Goal: Transaction & Acquisition: Download file/media

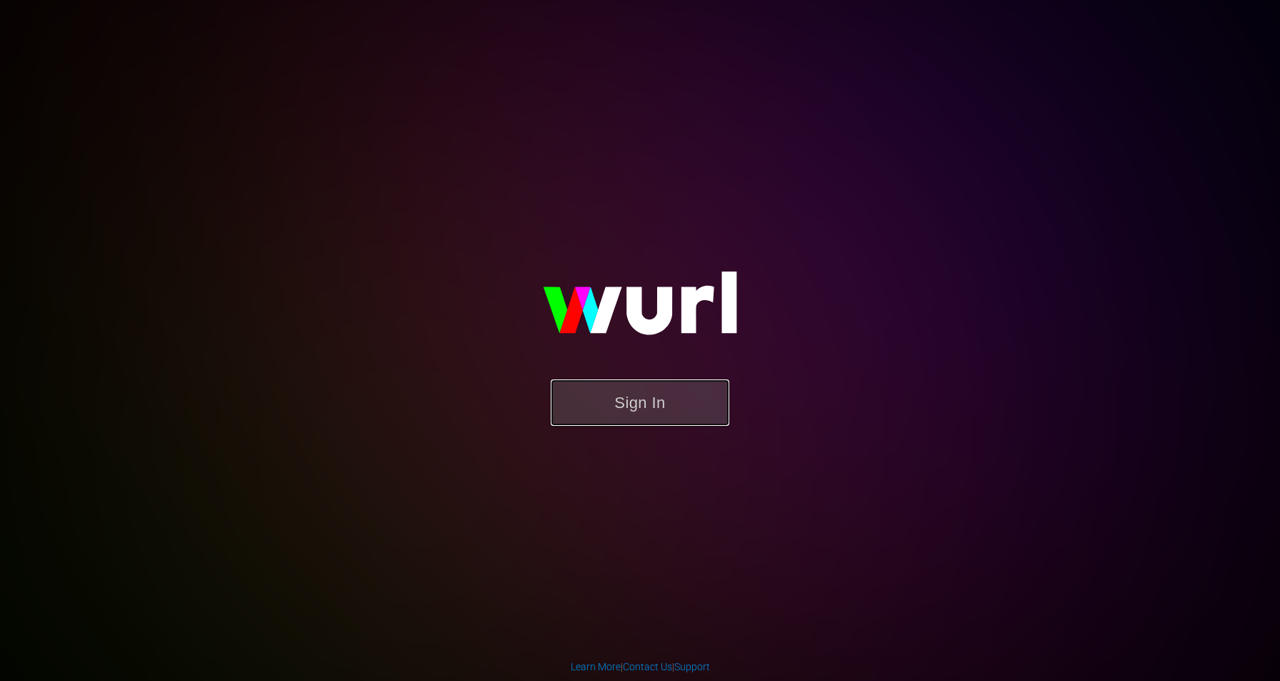
click at [626, 421] on button "Sign In" at bounding box center [640, 402] width 179 height 46
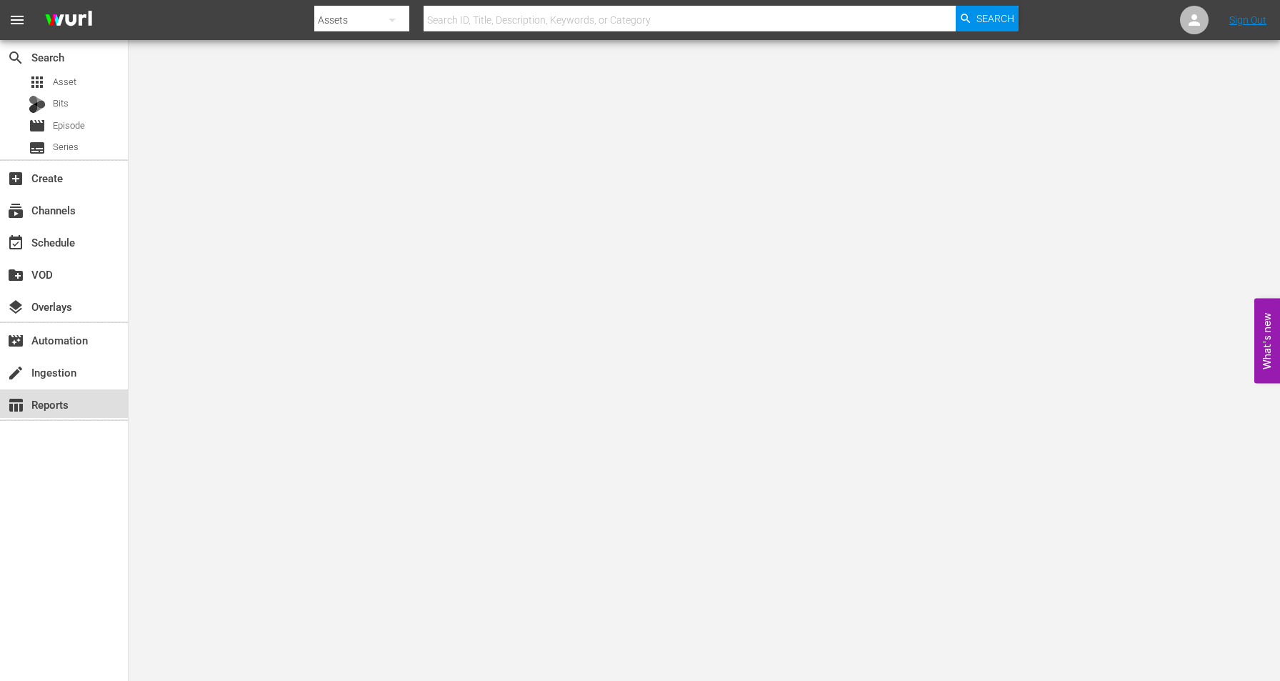
click at [76, 401] on div "table_chart Reports" at bounding box center [40, 402] width 80 height 13
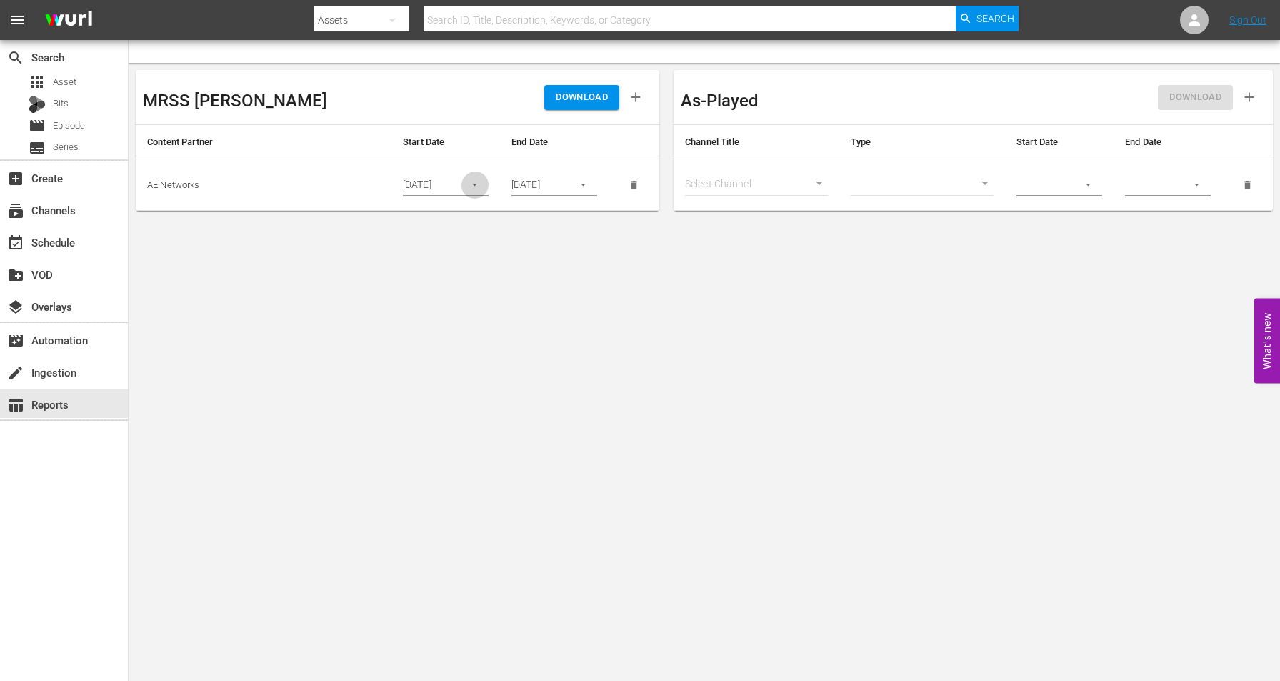
click at [473, 185] on icon "button" at bounding box center [474, 184] width 11 height 11
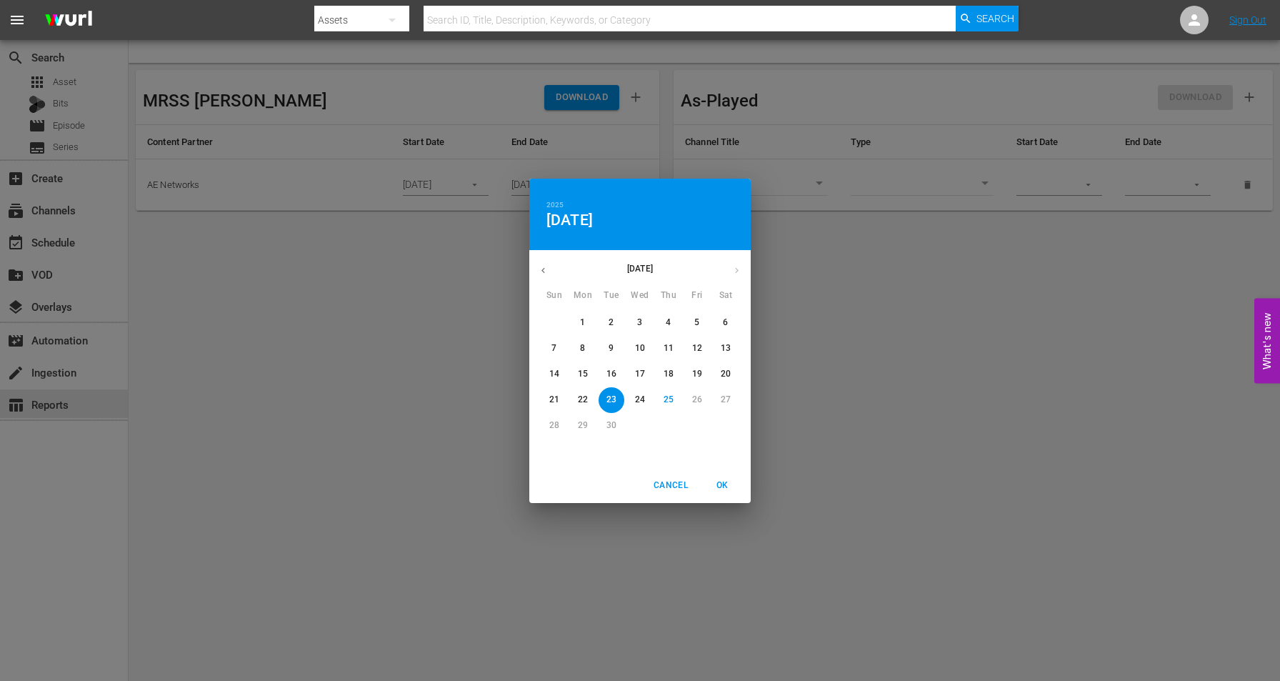
click at [563, 402] on span "21" at bounding box center [554, 399] width 26 height 12
click at [723, 482] on span "OK" at bounding box center [722, 485] width 34 height 15
type input "[DATE]"
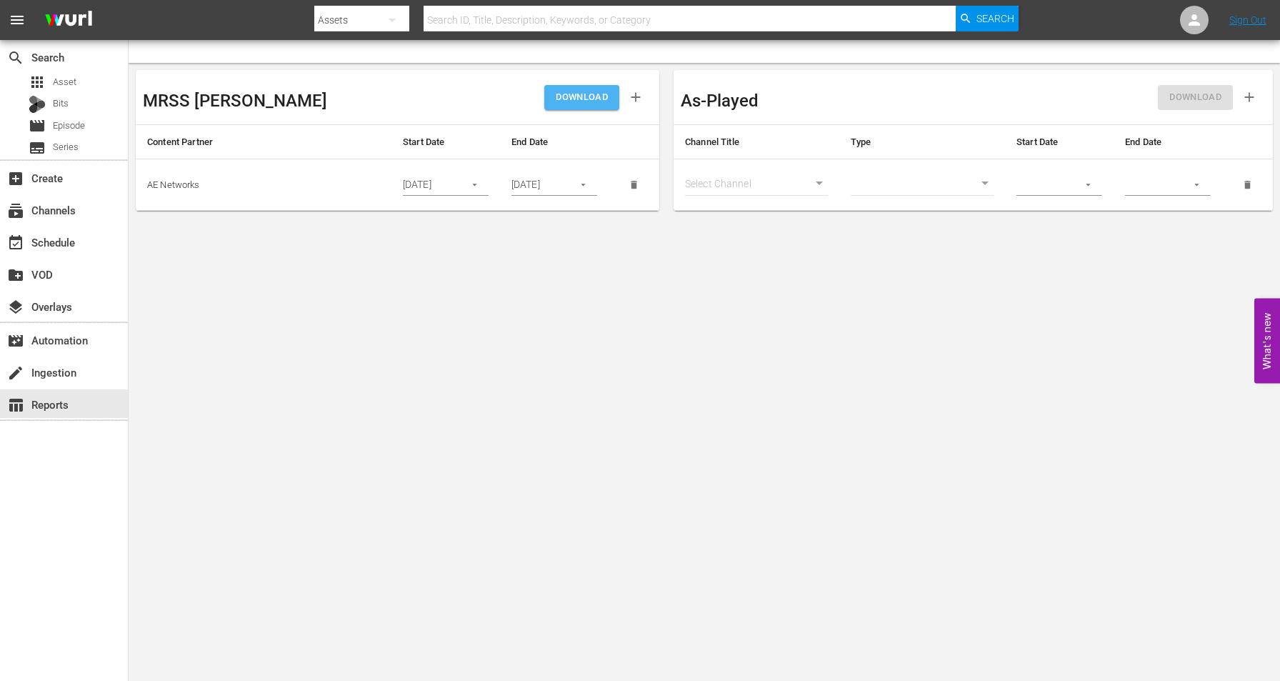
click at [582, 95] on span "DOWNLOAD" at bounding box center [582, 97] width 52 height 16
